Goal: Task Accomplishment & Management: Complete application form

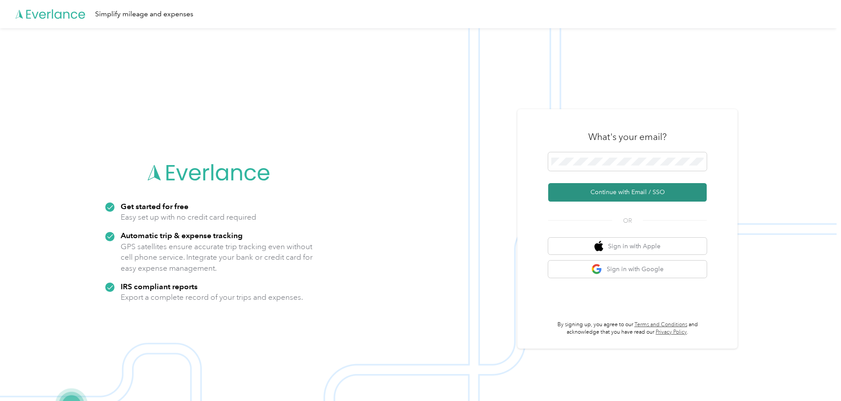
click at [612, 189] on button "Continue with Email / SSO" at bounding box center [627, 192] width 158 height 18
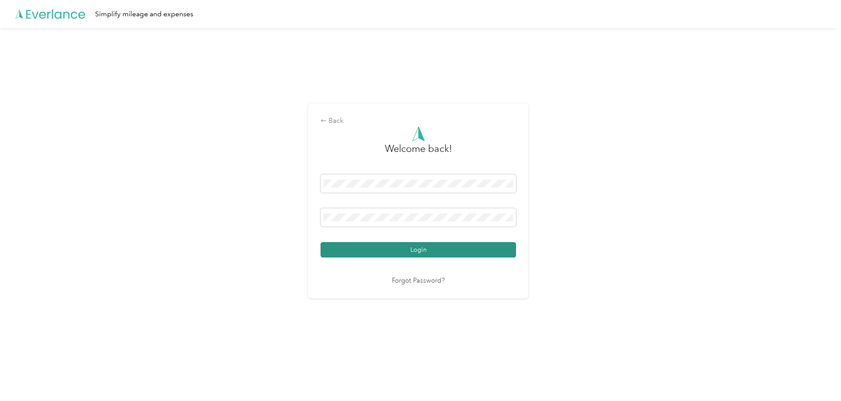
click at [373, 244] on button "Login" at bounding box center [417, 249] width 195 height 15
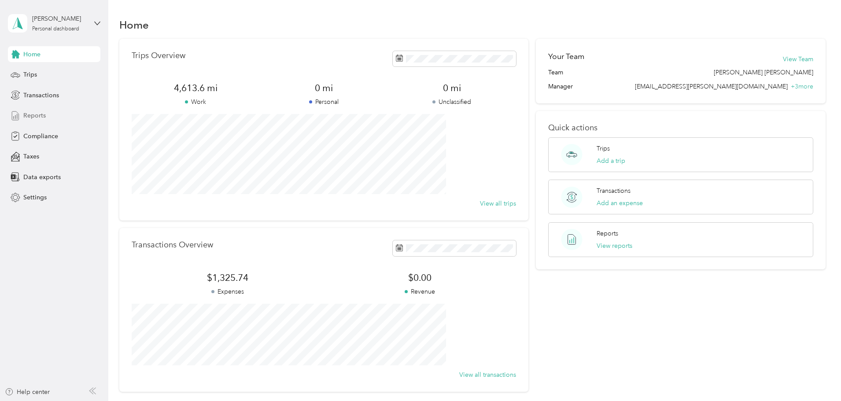
click at [30, 114] on span "Reports" at bounding box center [34, 115] width 22 height 9
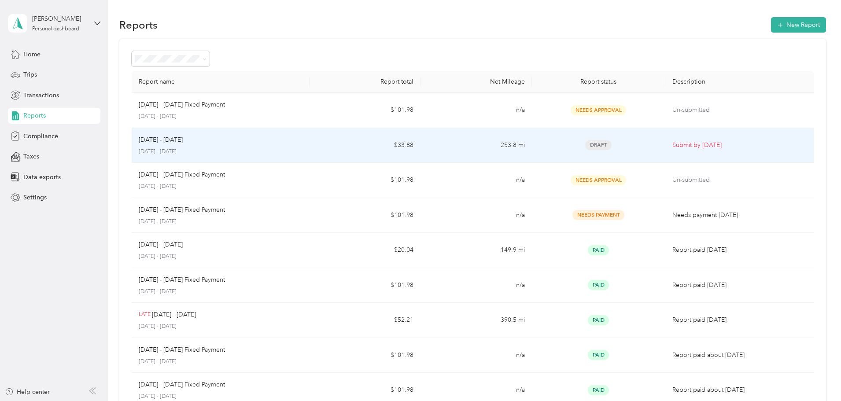
click at [302, 146] on div "[DATE] - [DATE] [DATE] - [DATE]" at bounding box center [221, 145] width 164 height 21
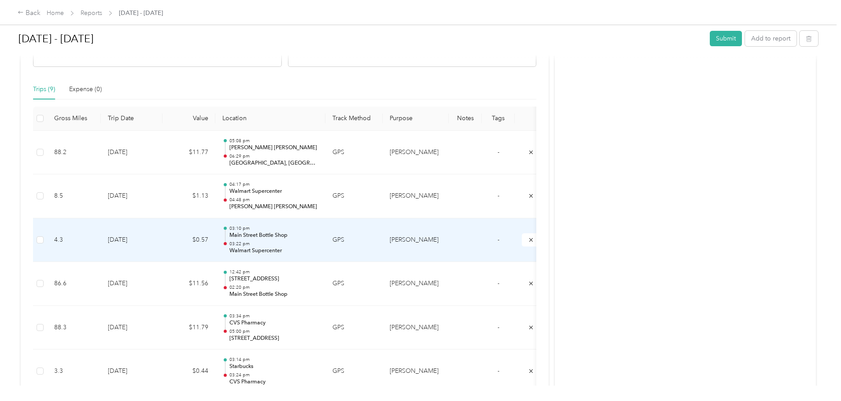
scroll to position [308, 0]
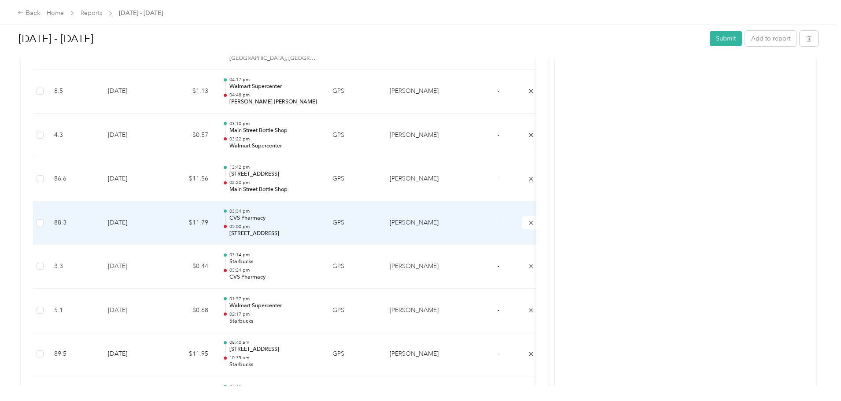
click at [318, 228] on p "05:00 pm" at bounding box center [273, 227] width 89 height 6
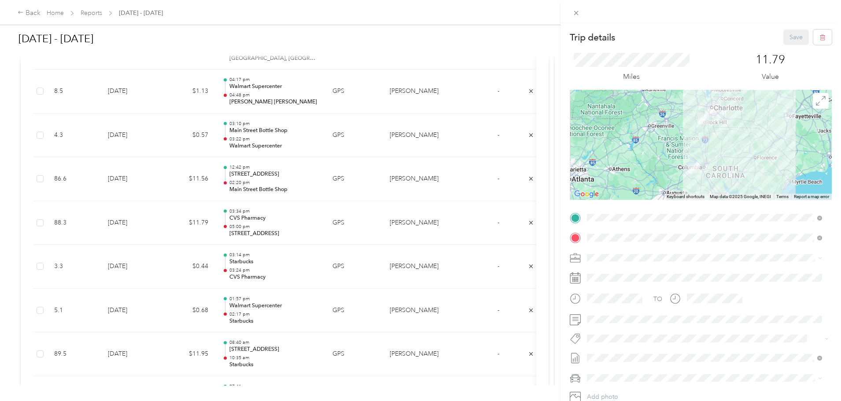
click at [689, 134] on div at bounding box center [700, 145] width 262 height 110
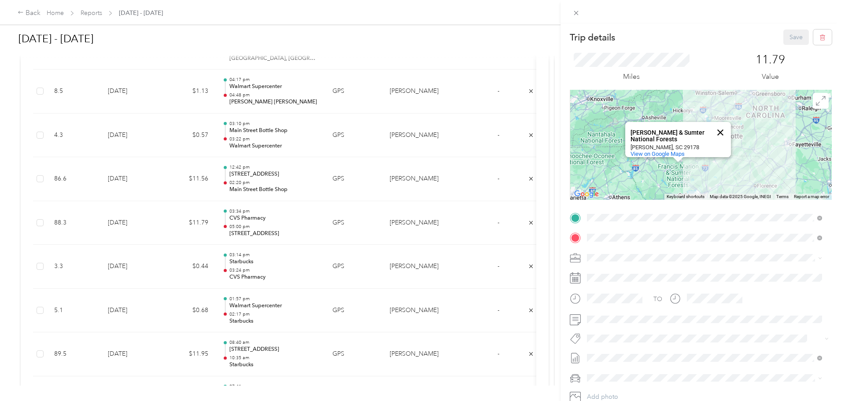
click at [715, 125] on button "Close" at bounding box center [719, 132] width 21 height 21
click at [540, 44] on div "Trip details Save This trip cannot be edited because it is either under review,…" at bounding box center [420, 200] width 841 height 401
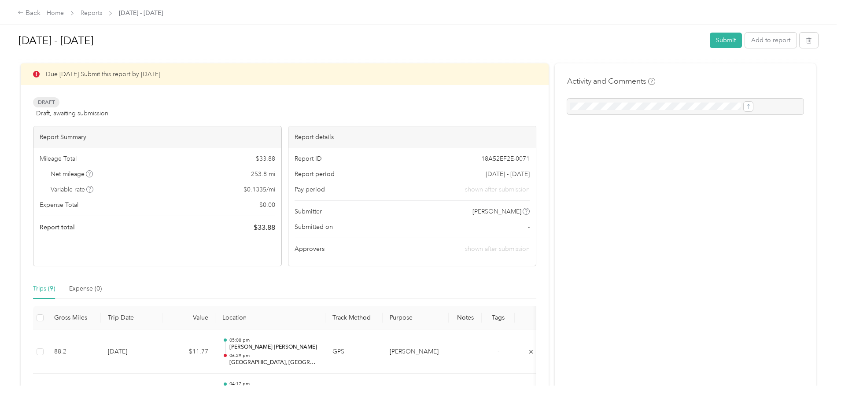
scroll to position [0, 0]
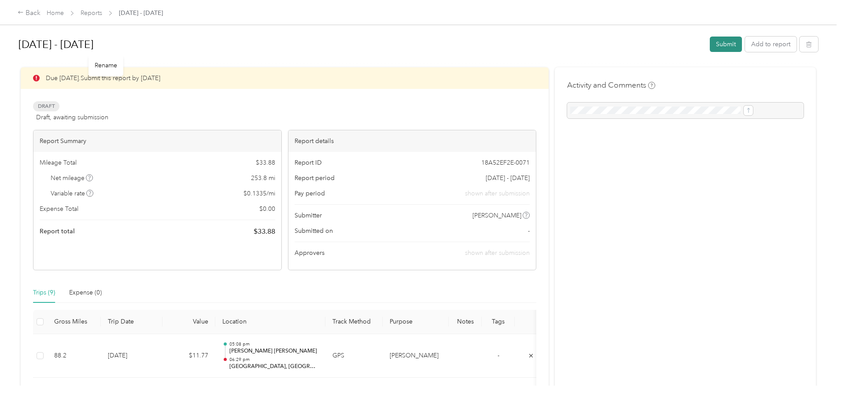
click at [709, 47] on button "Submit" at bounding box center [725, 44] width 32 height 15
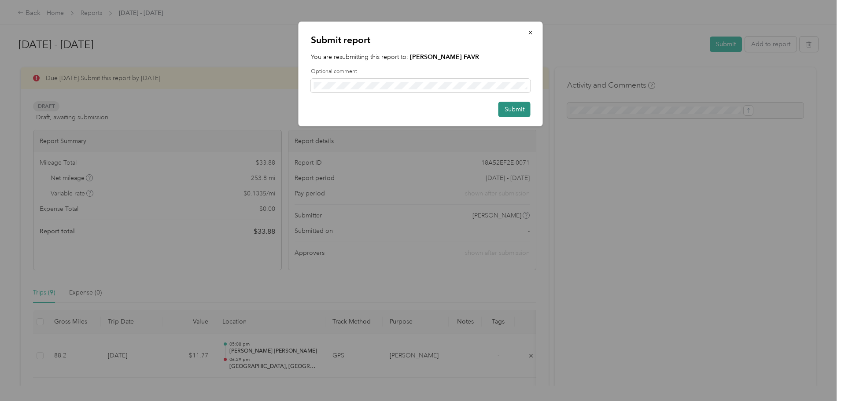
click at [513, 107] on button "Submit" at bounding box center [514, 109] width 32 height 15
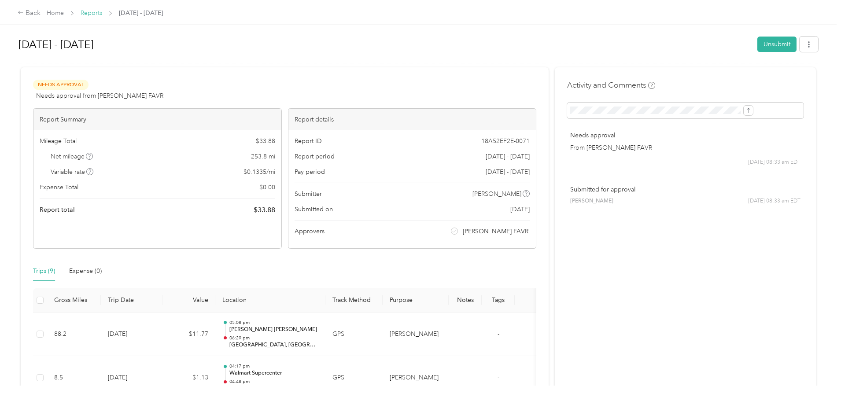
click at [102, 14] on link "Reports" at bounding box center [92, 12] width 22 height 7
